Goal: Check status

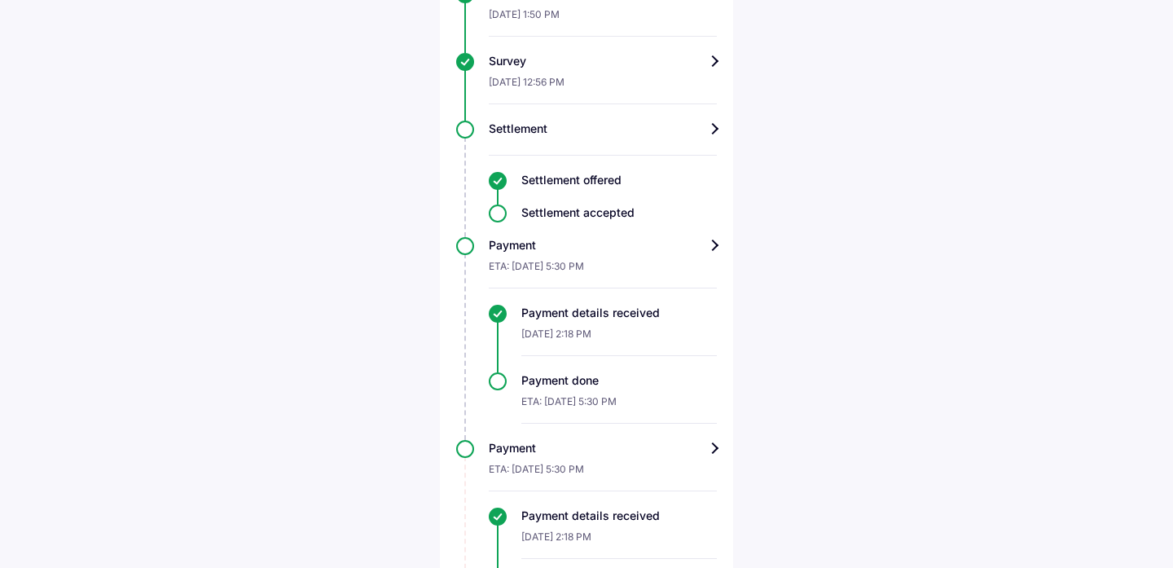
scroll to position [1002, 0]
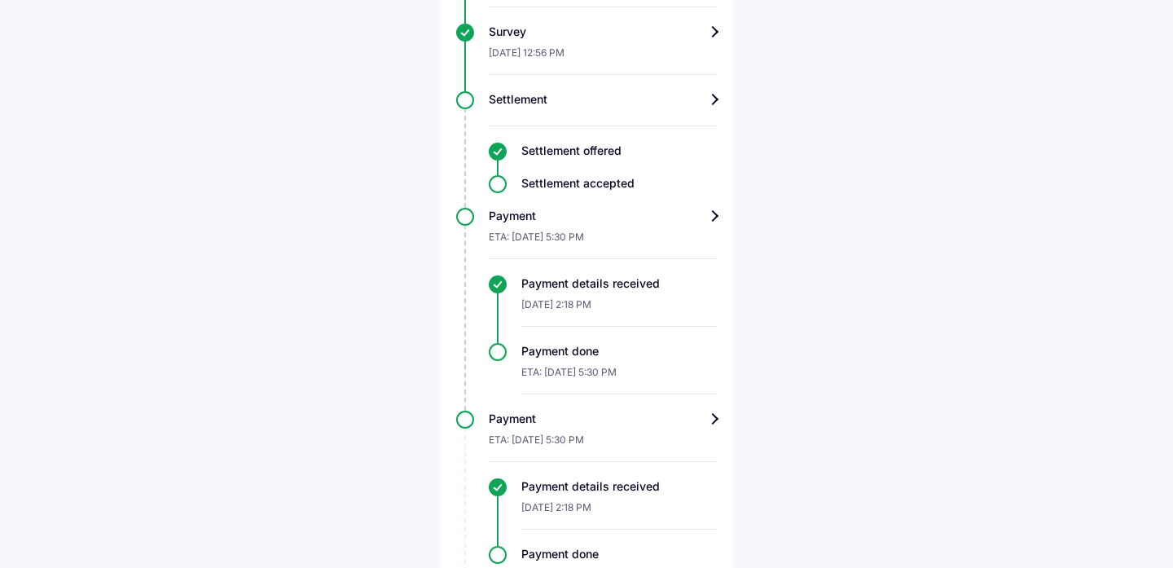
click at [708, 208] on div "Payment" at bounding box center [603, 216] width 228 height 16
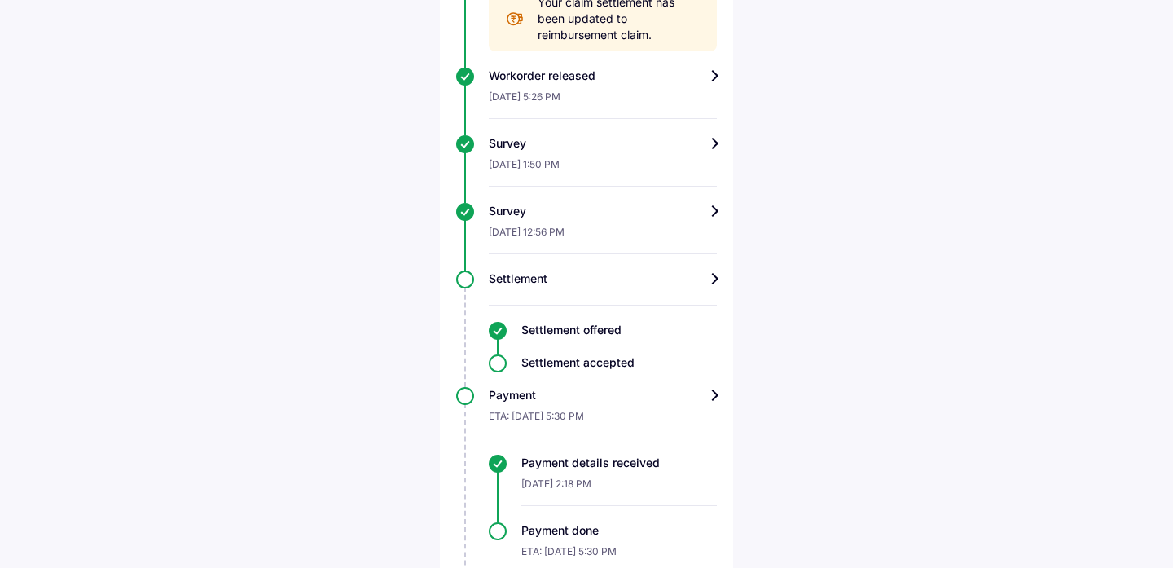
scroll to position [947, 0]
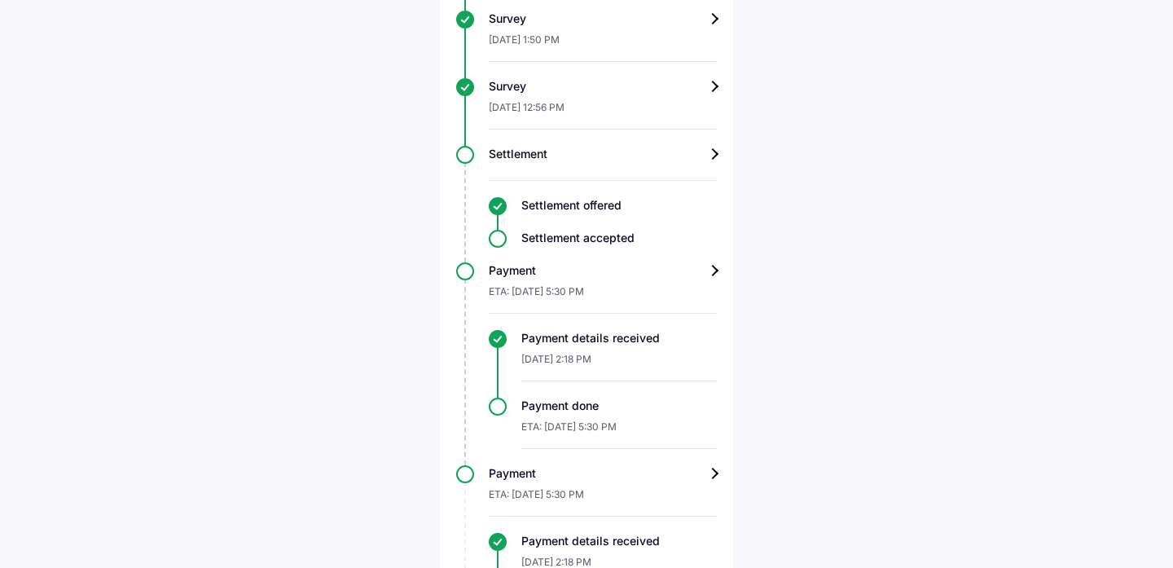
click at [494, 230] on div "Settlement accepted" at bounding box center [603, 238] width 228 height 16
click at [710, 146] on div "Settlement" at bounding box center [603, 154] width 228 height 16
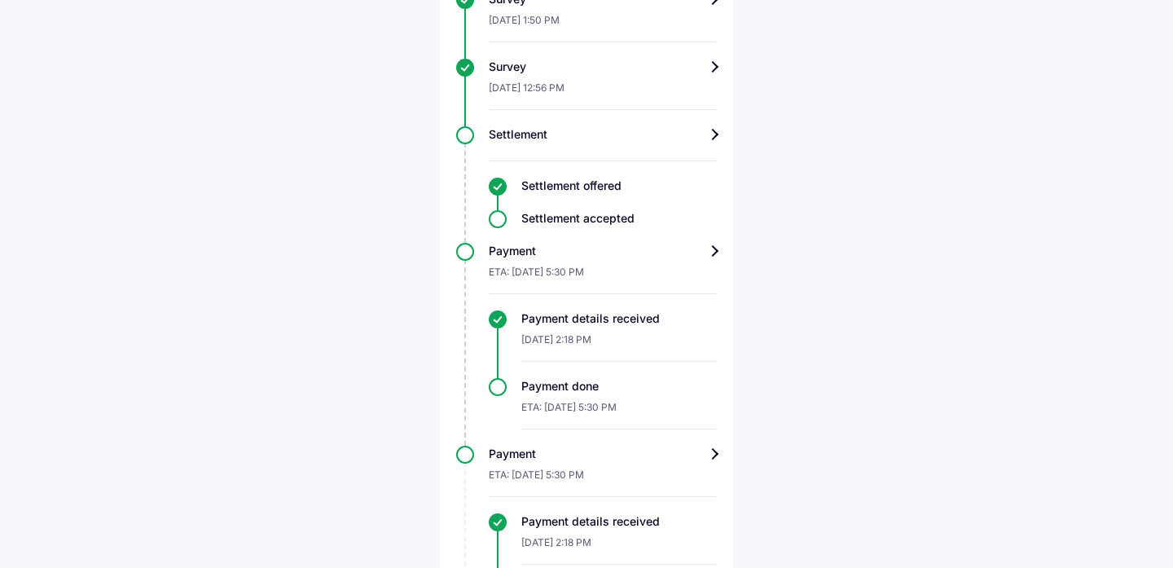
scroll to position [1099, 0]
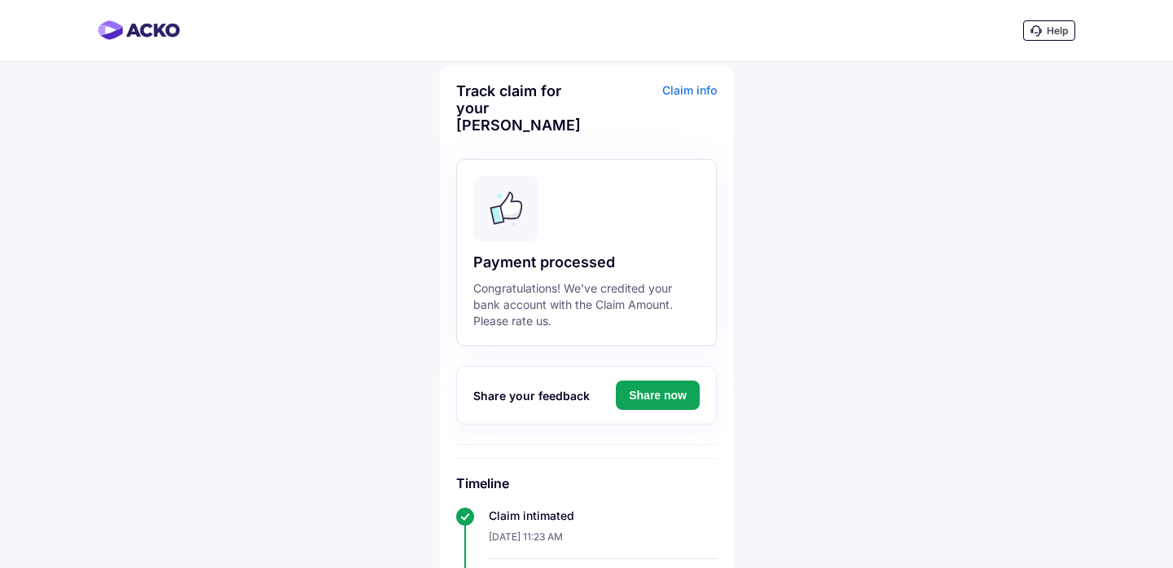
scroll to position [984, 0]
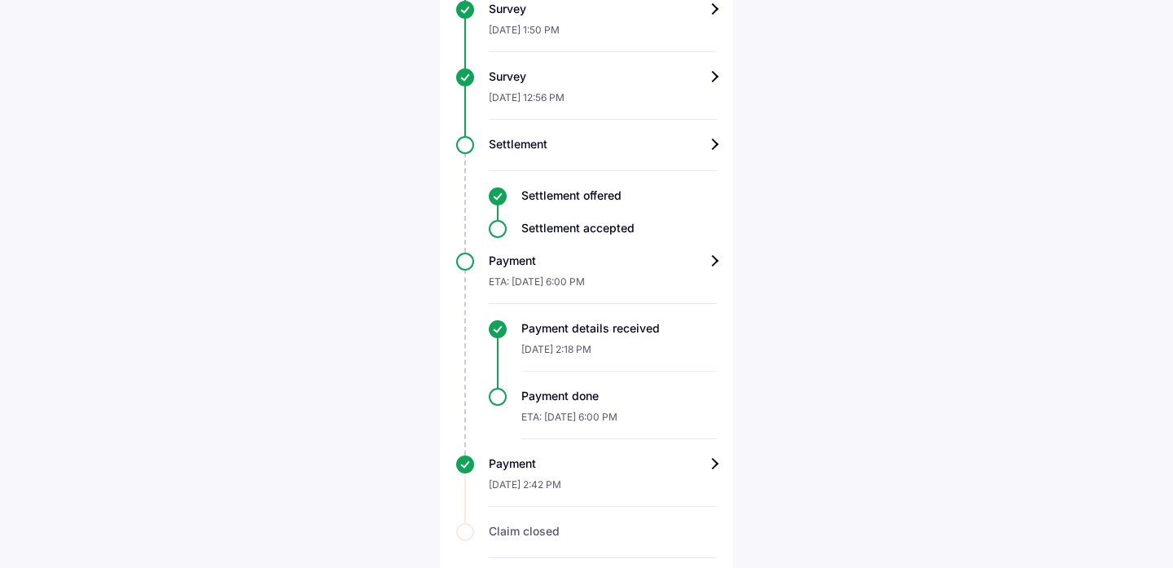
scroll to position [984, 0]
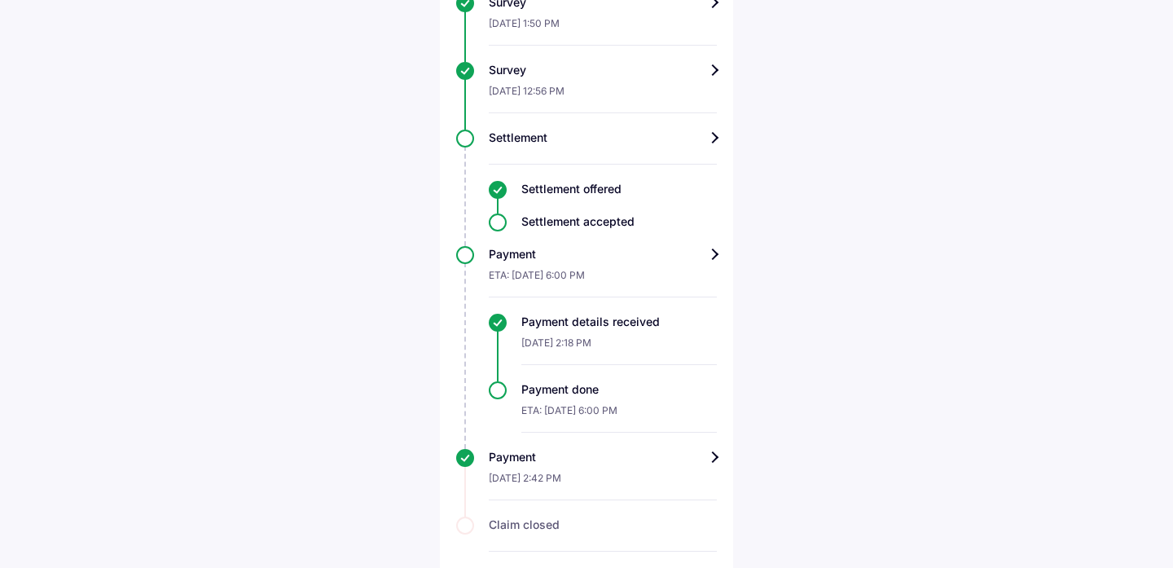
click at [701, 449] on div "Payment" at bounding box center [603, 457] width 228 height 16
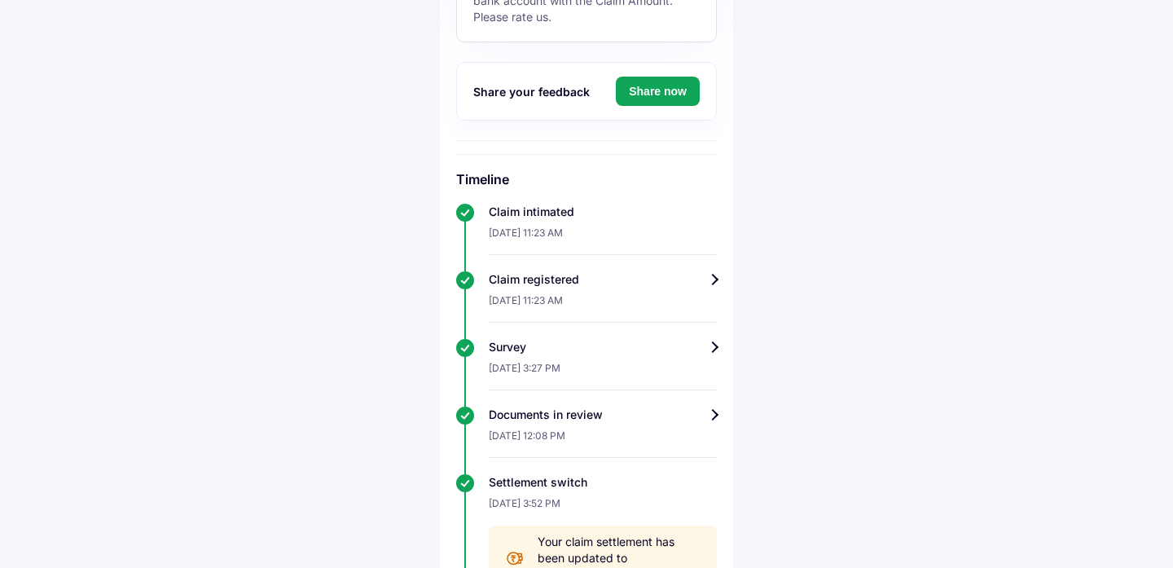
scroll to position [984, 0]
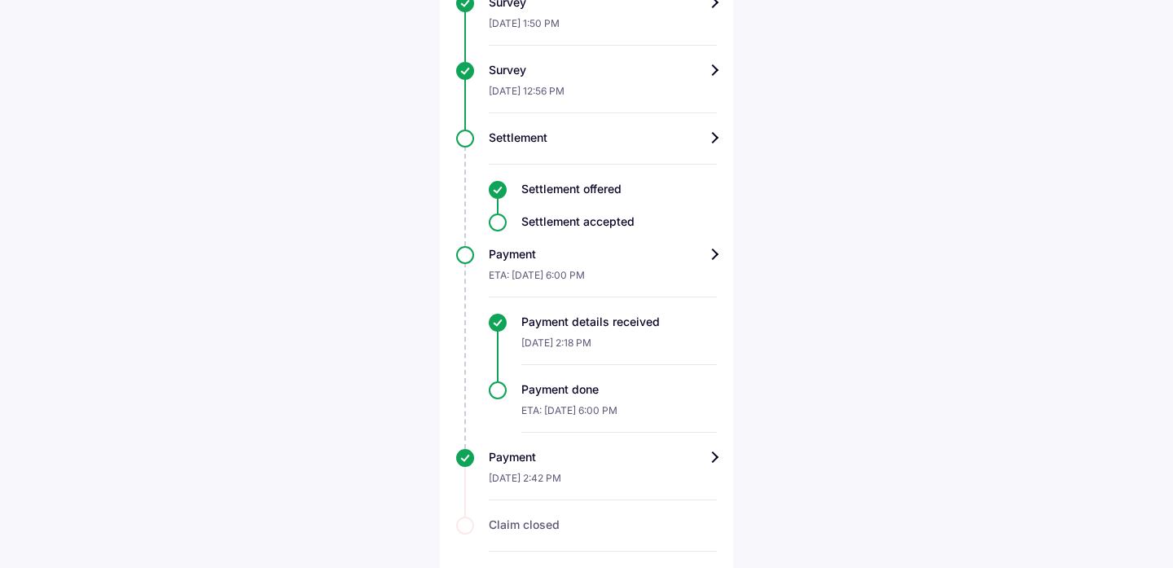
click at [464, 516] on div "Claim closed" at bounding box center [586, 533] width 261 height 35
click at [529, 516] on div "Claim closed" at bounding box center [603, 524] width 228 height 16
